Goal: Find specific page/section: Locate a particular part of the current website

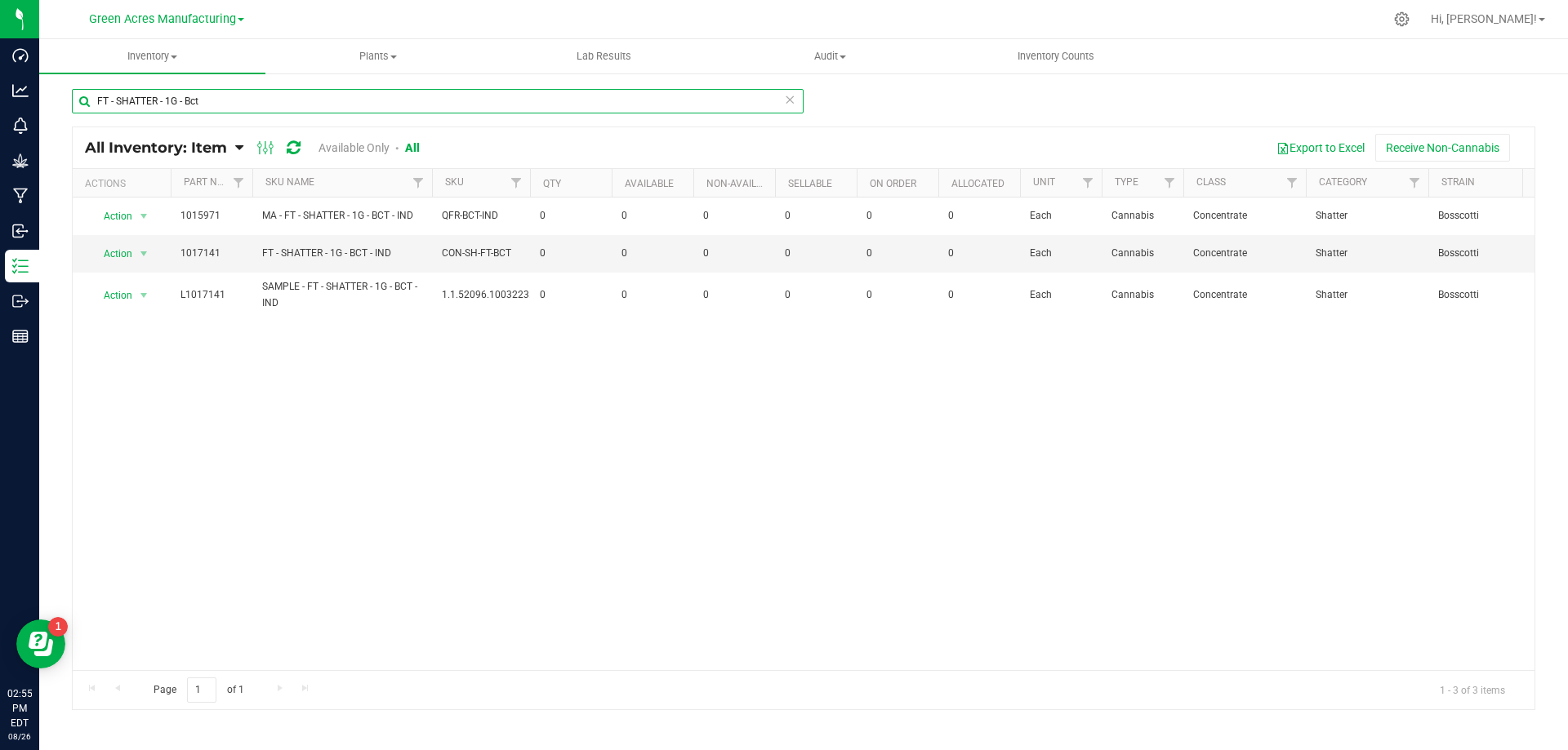
drag, startPoint x: 240, startPoint y: 103, endPoint x: 83, endPoint y: 107, distance: 157.1
click at [83, 107] on input "FT - SHATTER - 1G - Bct" at bounding box center [438, 101] width 732 height 25
paste input "GL - LIVE ROSIN - 1G - BCT"
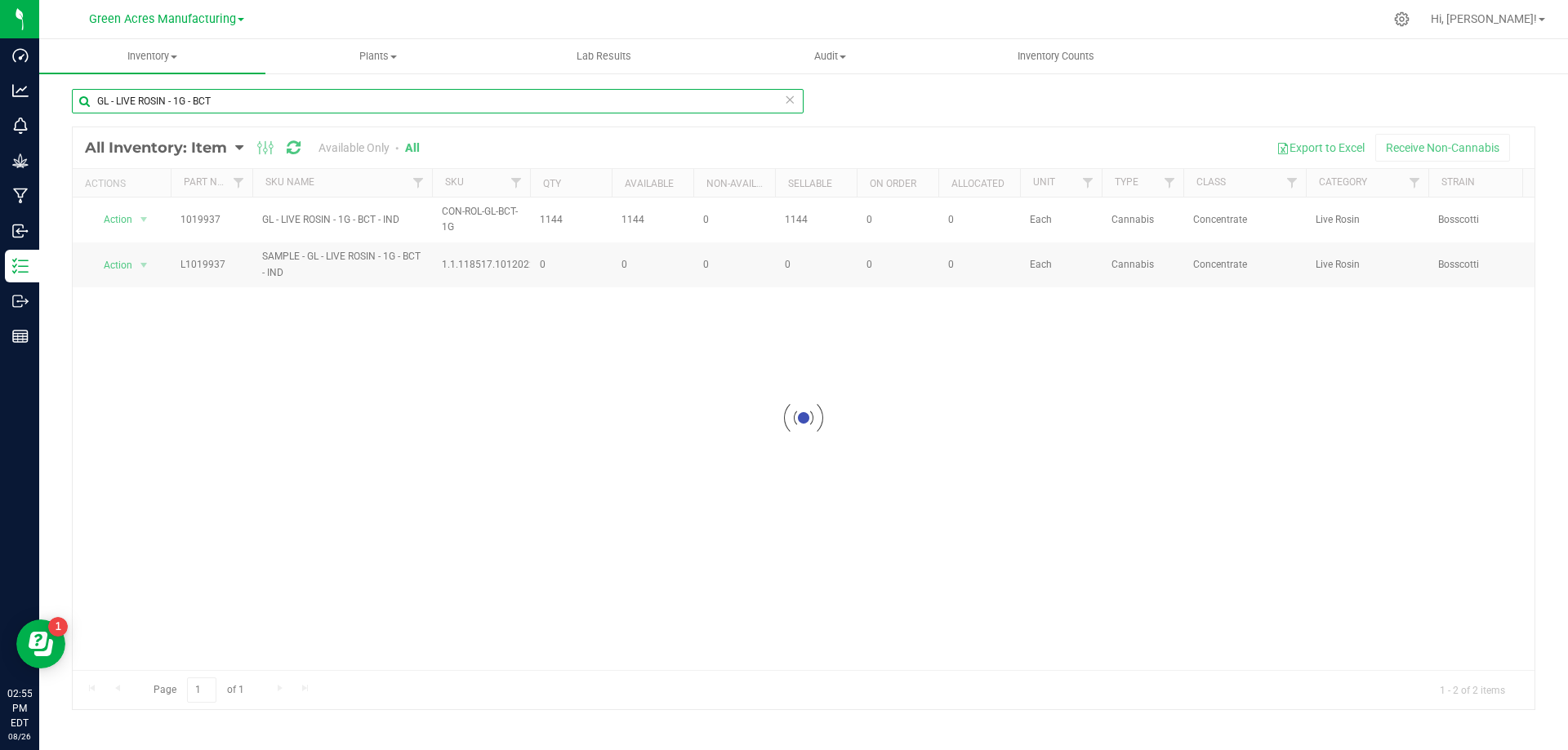
type input "GL - LIVE ROSIN - 1G - BCT"
drag, startPoint x: 412, startPoint y: 218, endPoint x: 171, endPoint y: 218, distance: 241.0
click at [171, 218] on div at bounding box center [804, 418] width 1462 height 582
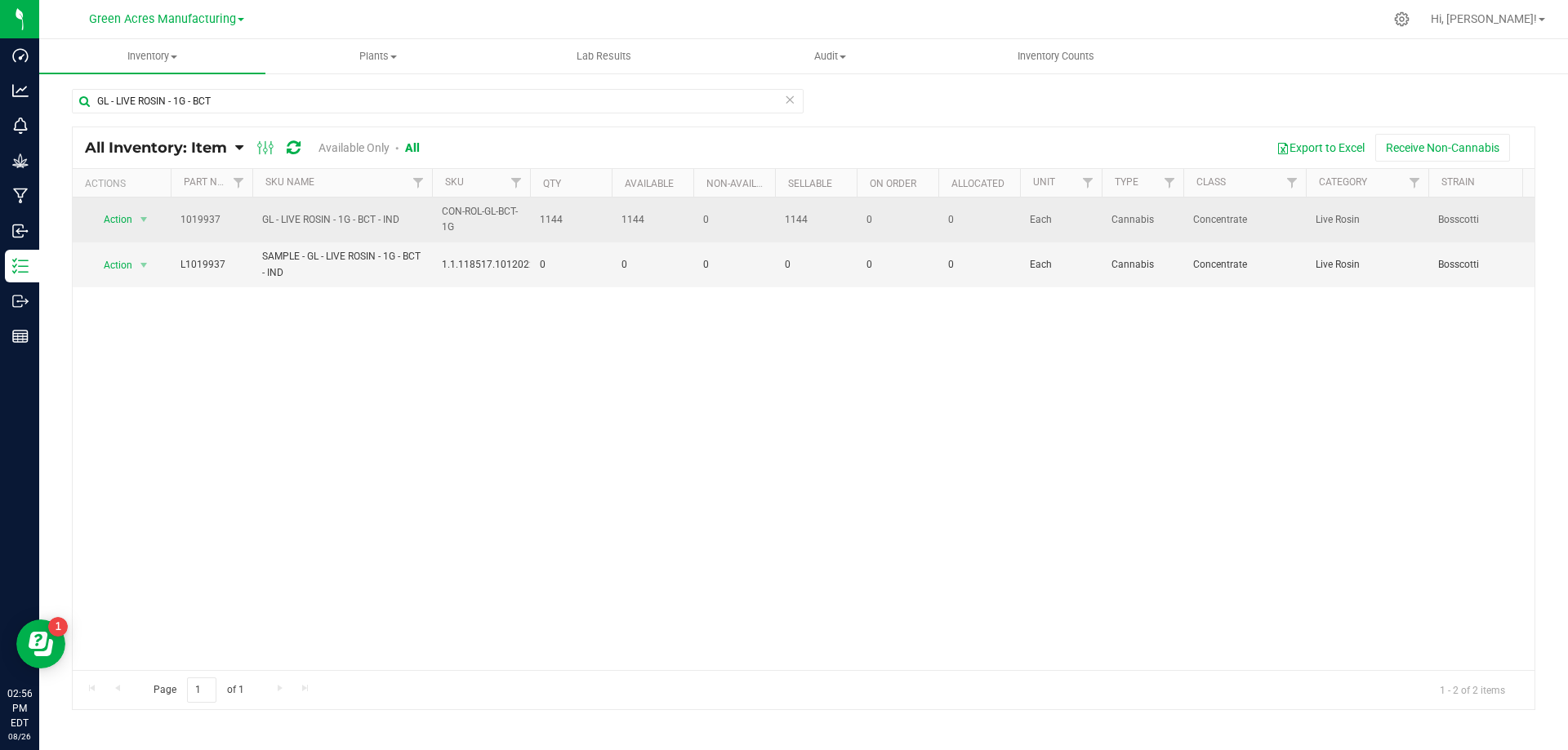
drag, startPoint x: 405, startPoint y: 218, endPoint x: 173, endPoint y: 218, distance: 232.0
click at [173, 218] on tr "Action Action Global inventory View packages 1019937 GL - LIVE ROSIN - 1G - BCT…" at bounding box center [1302, 219] width 2459 height 45
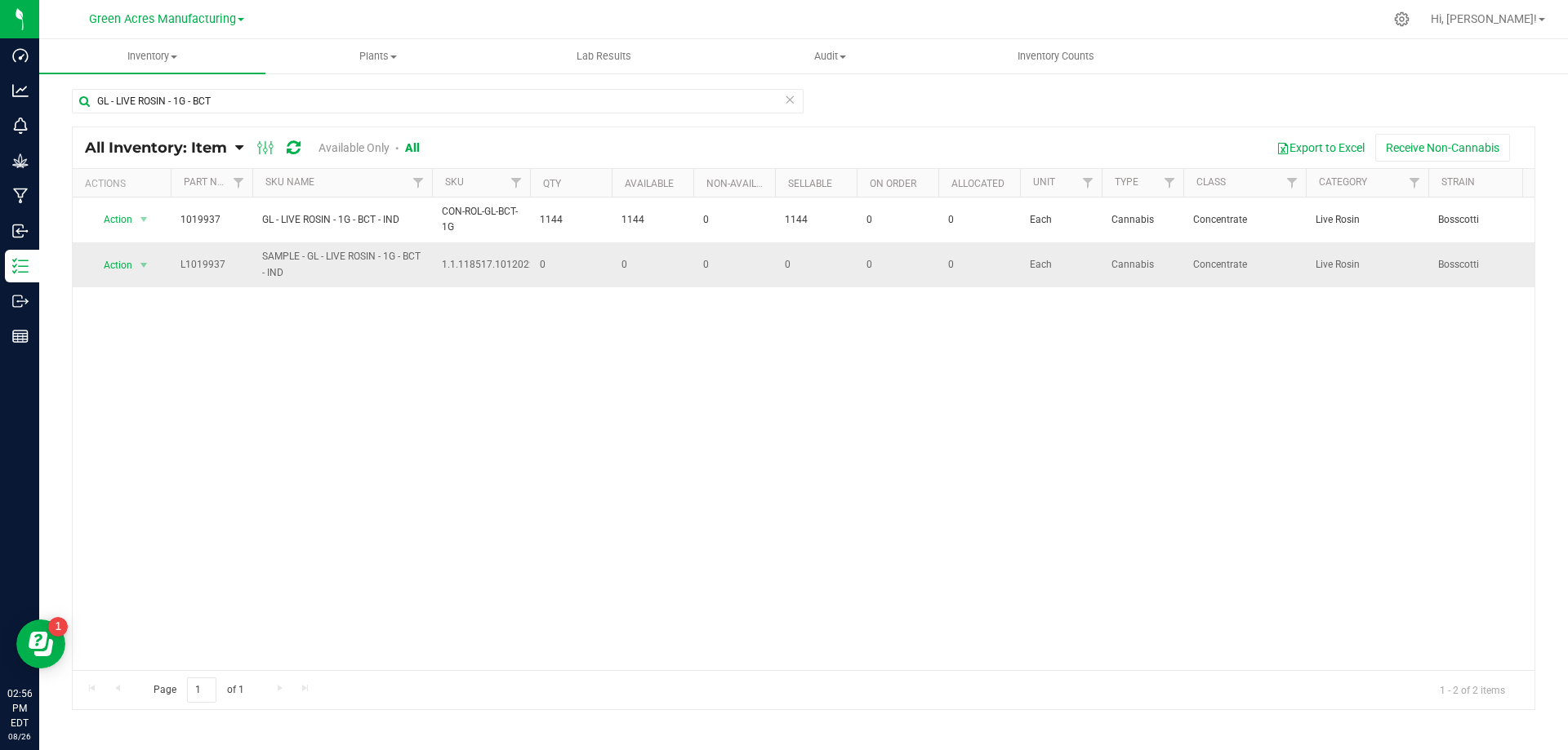
drag, startPoint x: 357, startPoint y: 211, endPoint x: 325, endPoint y: 245, distance: 46.7
click at [313, 247] on td "SAMPLE - GL - LIVE ROSIN - 1G - BCT - IND" at bounding box center [342, 264] width 180 height 44
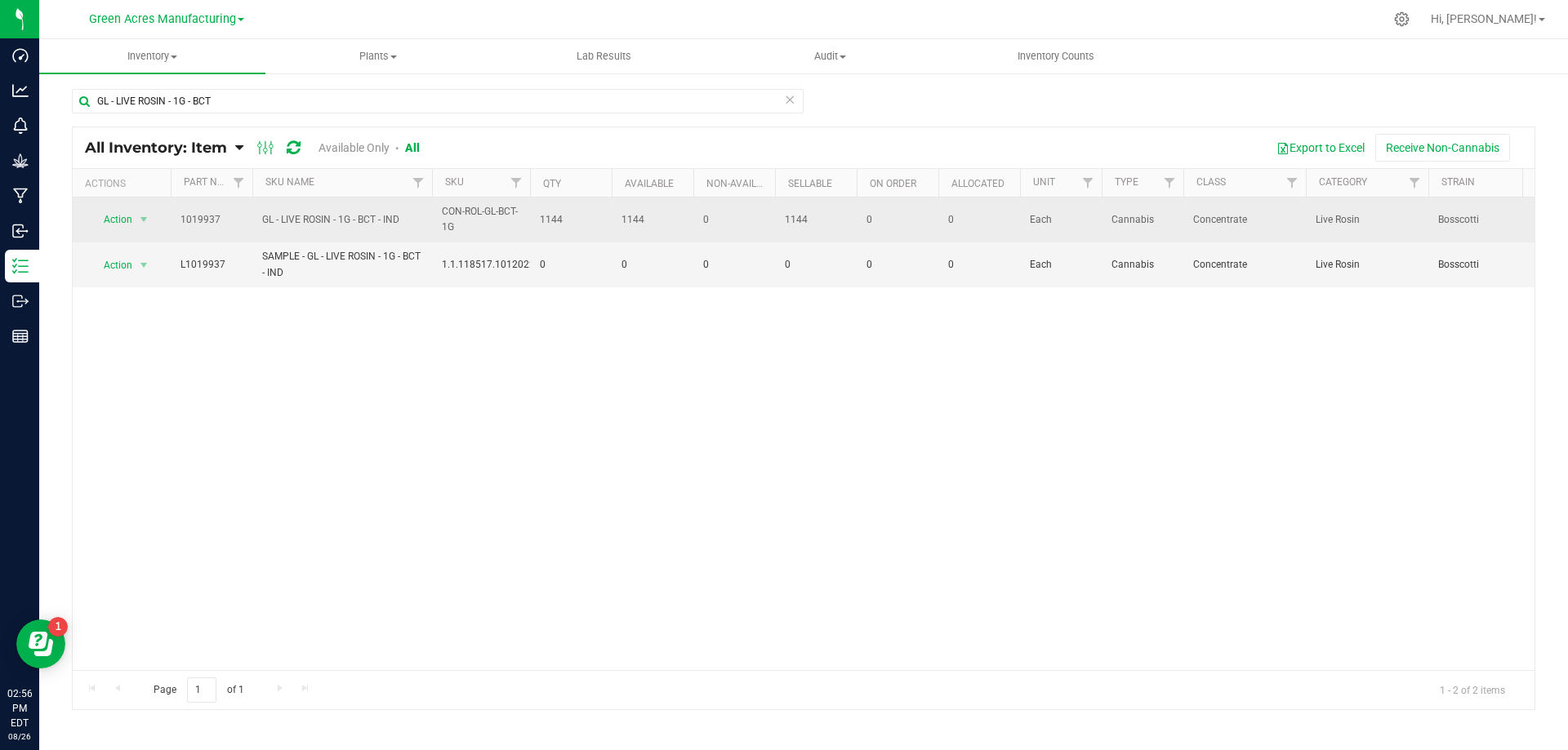
drag, startPoint x: 427, startPoint y: 221, endPoint x: 172, endPoint y: 228, distance: 255.1
click at [172, 228] on tr "Action Action Global inventory View packages 1019937 GL - LIVE ROSIN - 1G - BCT…" at bounding box center [1302, 219] width 2459 height 45
copy tr "1019937 GL - LIVE ROSIN - 1G - BCT - IND"
